Goal: Task Accomplishment & Management: Use online tool/utility

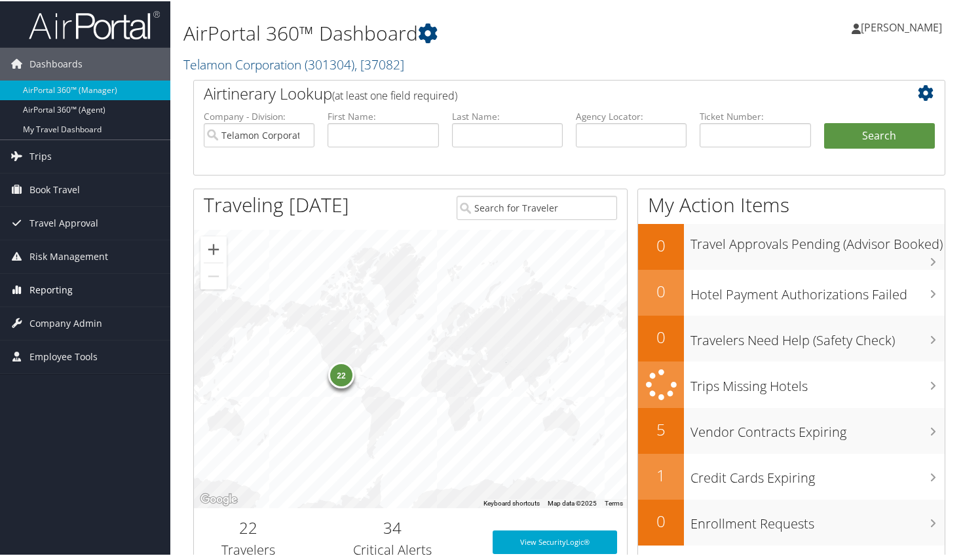
click at [57, 288] on span "Reporting" at bounding box center [50, 288] width 43 height 33
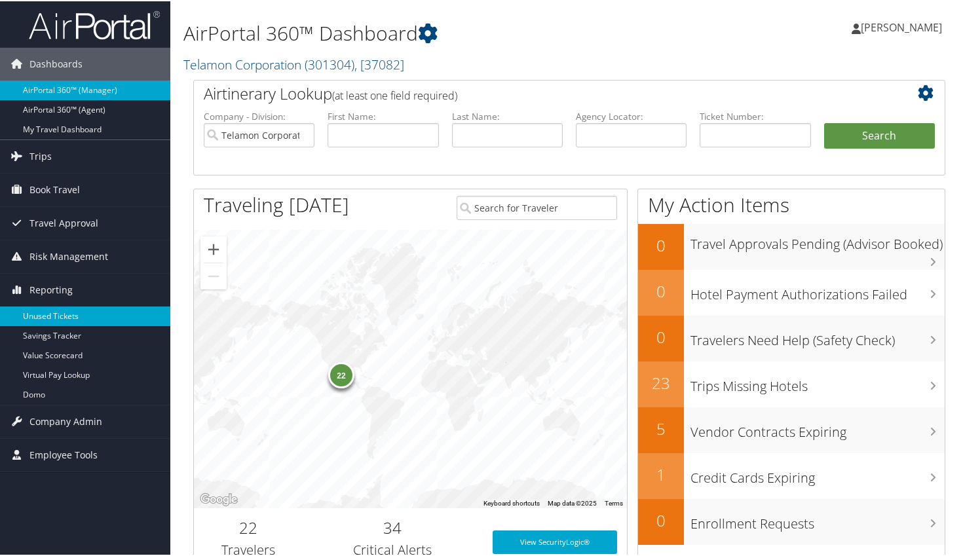
click at [55, 317] on link "Unused Tickets" at bounding box center [85, 315] width 170 height 20
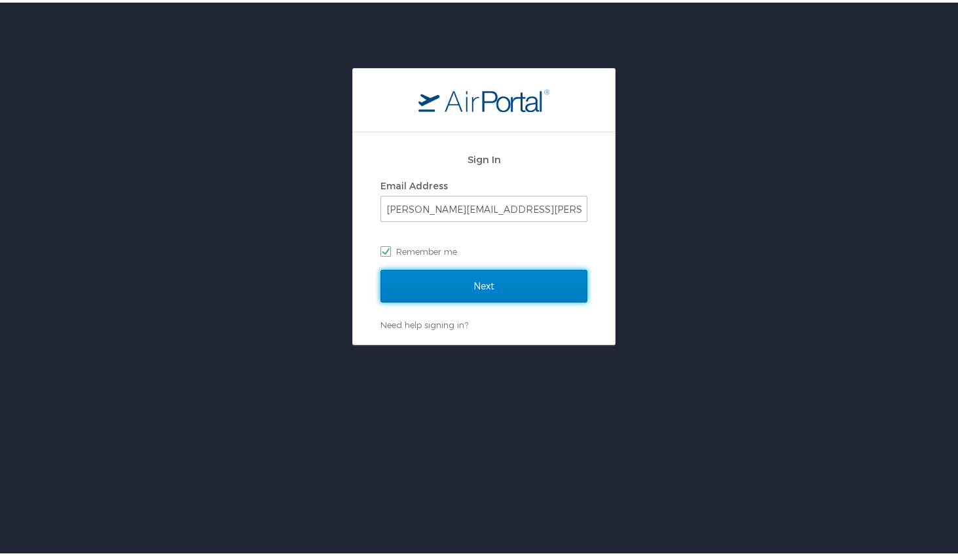
click at [468, 286] on input "Next" at bounding box center [484, 283] width 207 height 33
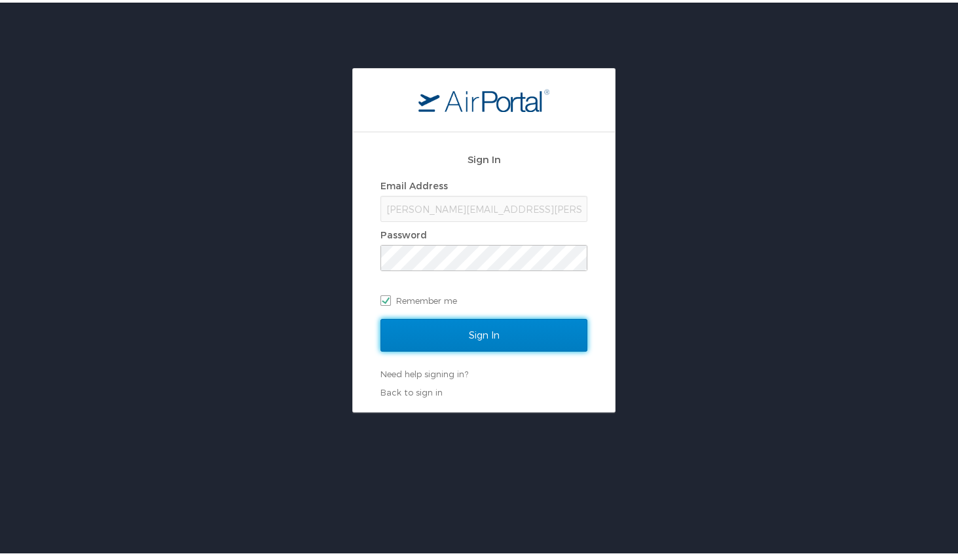
click at [495, 329] on input "Sign In" at bounding box center [484, 332] width 207 height 33
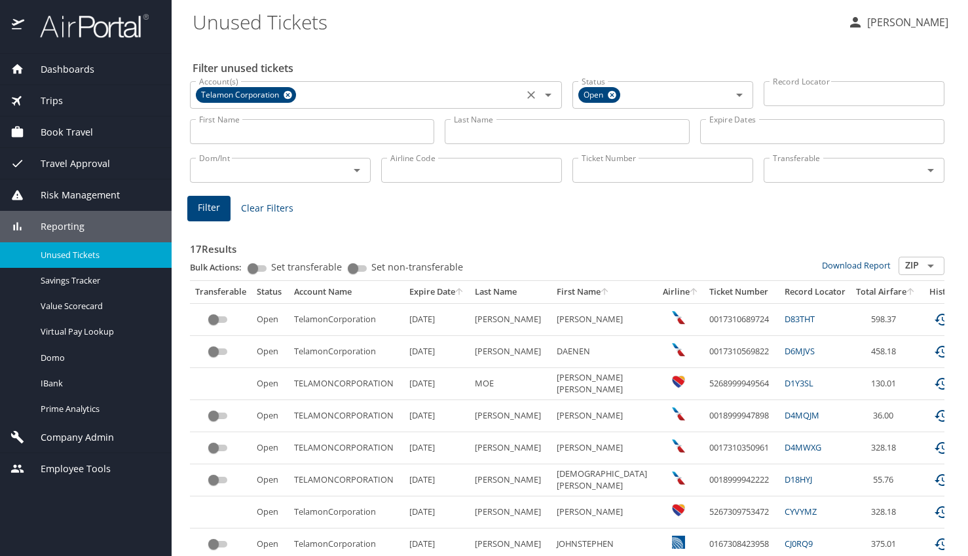
click at [527, 96] on icon "Clear" at bounding box center [531, 94] width 13 height 13
